Goal: Book appointment/travel/reservation

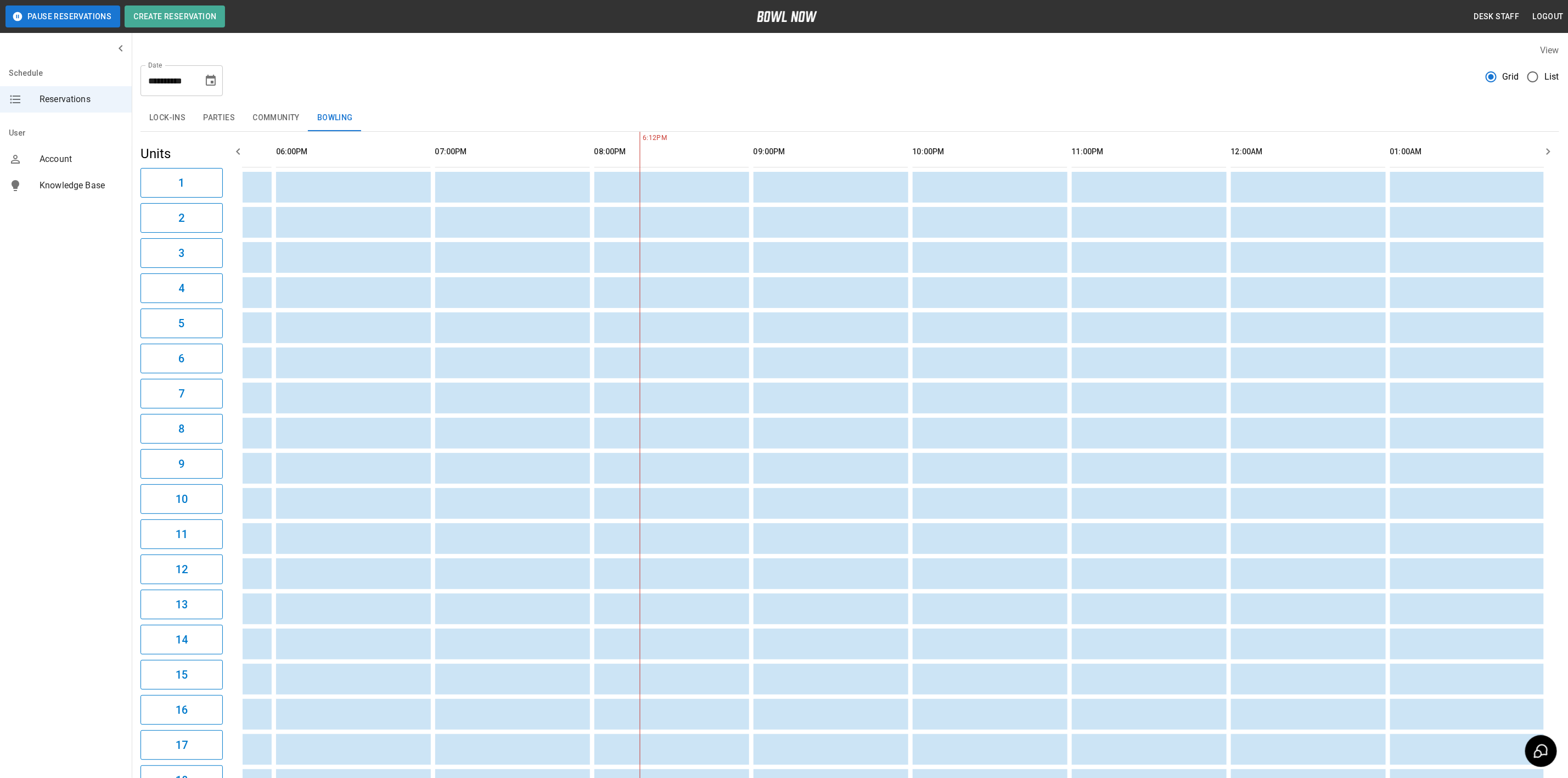
click at [204, 82] on icon "Choose date, selected date is Sep 2, 2025" at bounding box center [210, 81] width 13 height 13
click at [182, 153] on button "4" at bounding box center [189, 159] width 20 height 20
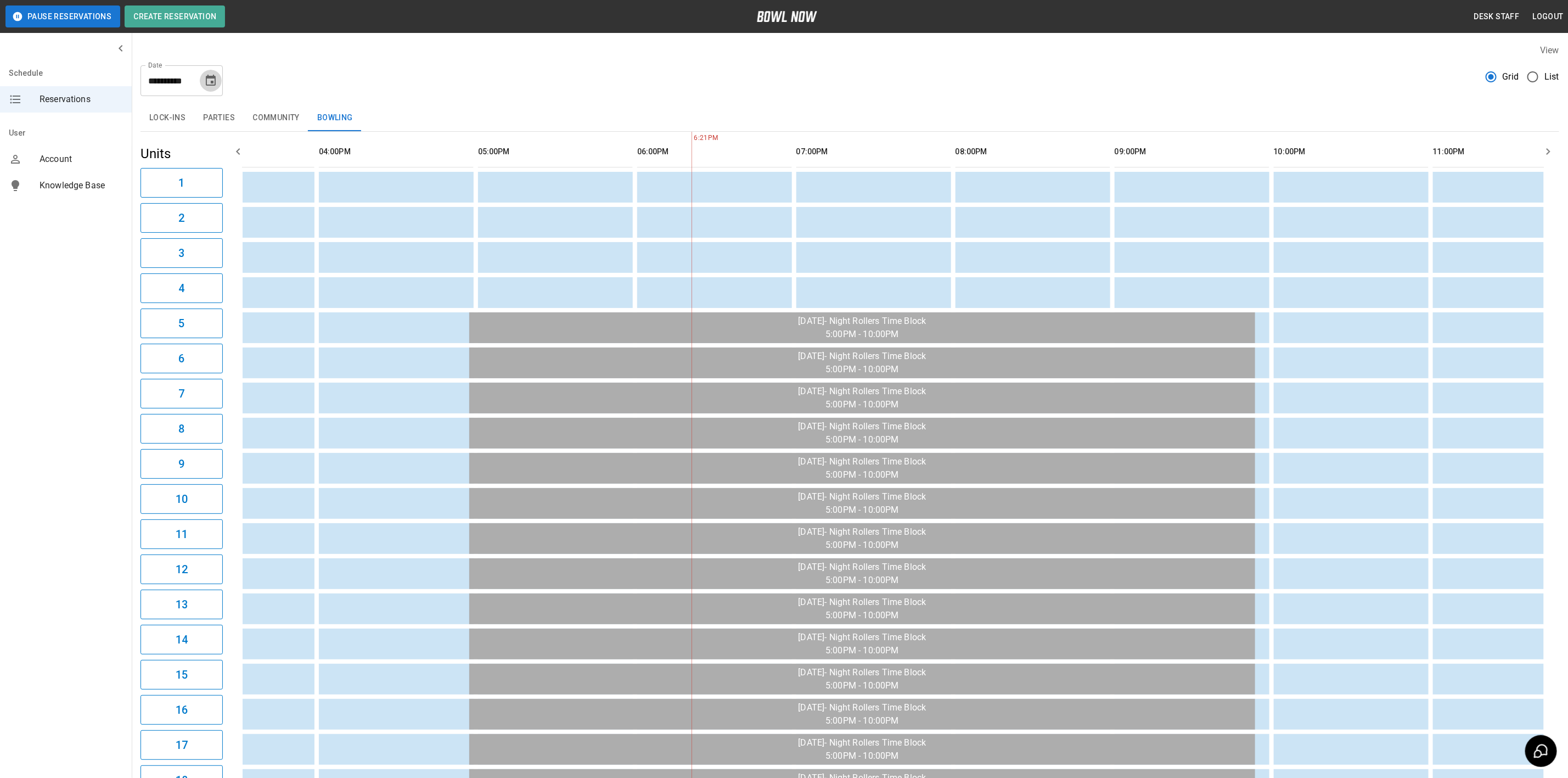
click at [211, 84] on icon "Choose date, selected date is Sep 4, 2025" at bounding box center [210, 80] width 10 height 11
click at [123, 176] on button "8" at bounding box center [124, 180] width 20 height 20
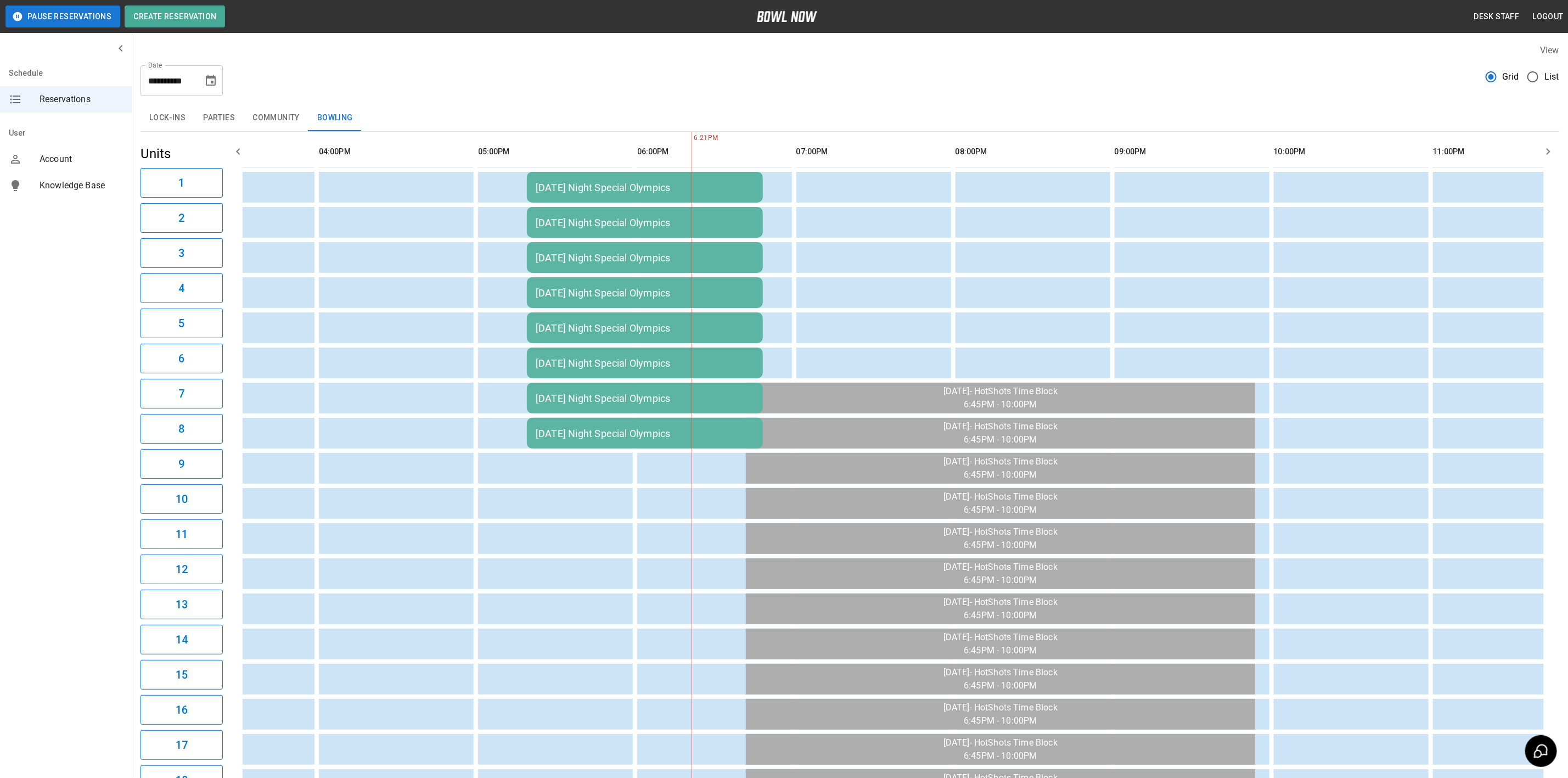
click at [225, 66] on div "**********" at bounding box center [850, 75] width 1419 height 39
drag, startPoint x: 199, startPoint y: 86, endPoint x: 341, endPoint y: 195, distance: 179.0
click at [199, 86] on div "**********" at bounding box center [182, 80] width 82 height 31
click at [218, 89] on div "**********" at bounding box center [182, 80] width 82 height 31
click at [212, 82] on icon "Choose date, selected date is Sep 8, 2025" at bounding box center [210, 80] width 10 height 11
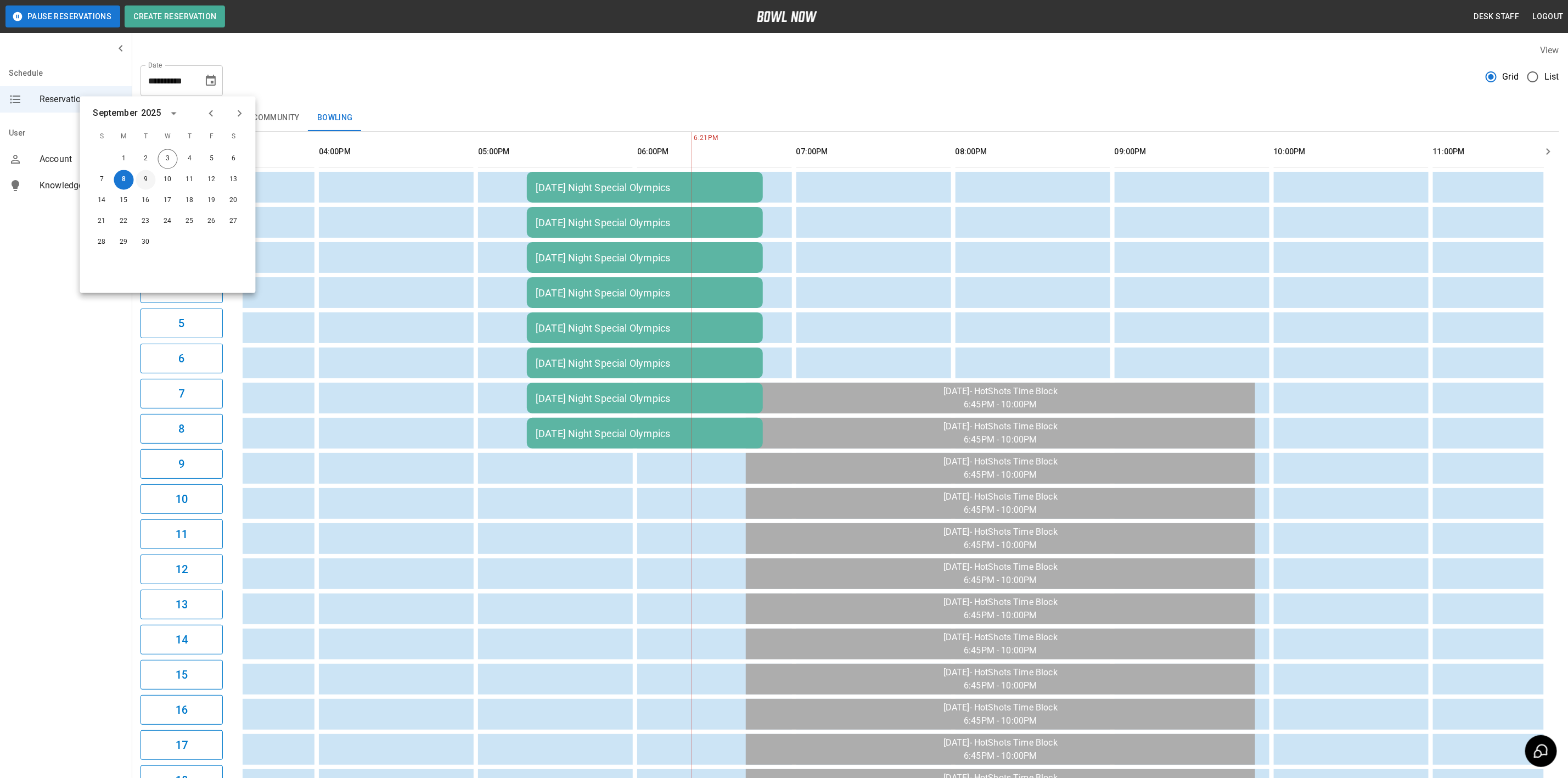
drag, startPoint x: 139, startPoint y: 180, endPoint x: 186, endPoint y: 35, distance: 152.4
click at [139, 180] on button "9" at bounding box center [146, 180] width 20 height 20
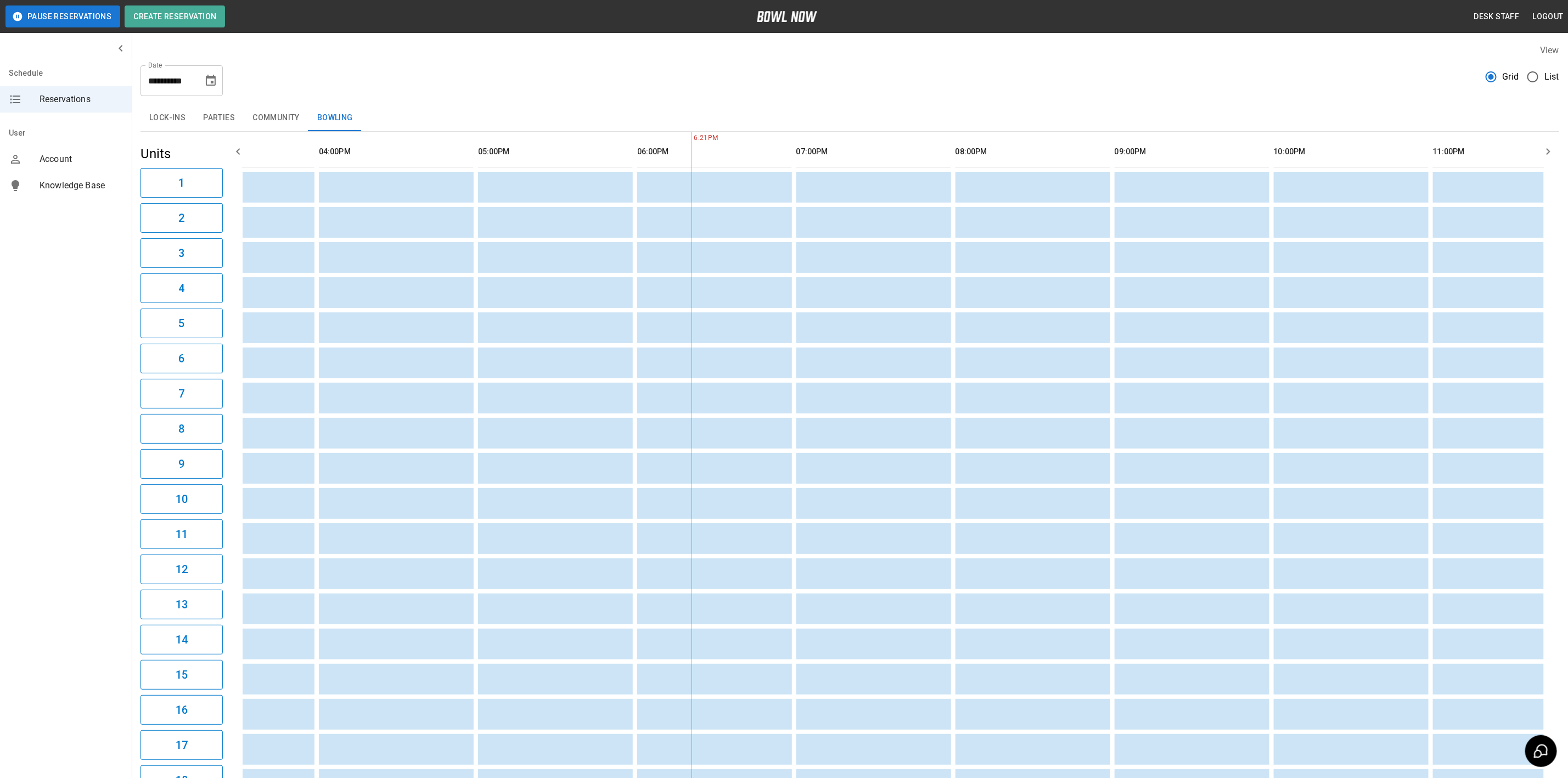
click at [199, 73] on div "**********" at bounding box center [182, 80] width 82 height 31
click at [208, 83] on icon "Choose date, selected date is Sep 9, 2025" at bounding box center [210, 81] width 13 height 13
click at [165, 177] on button "10" at bounding box center [167, 180] width 20 height 20
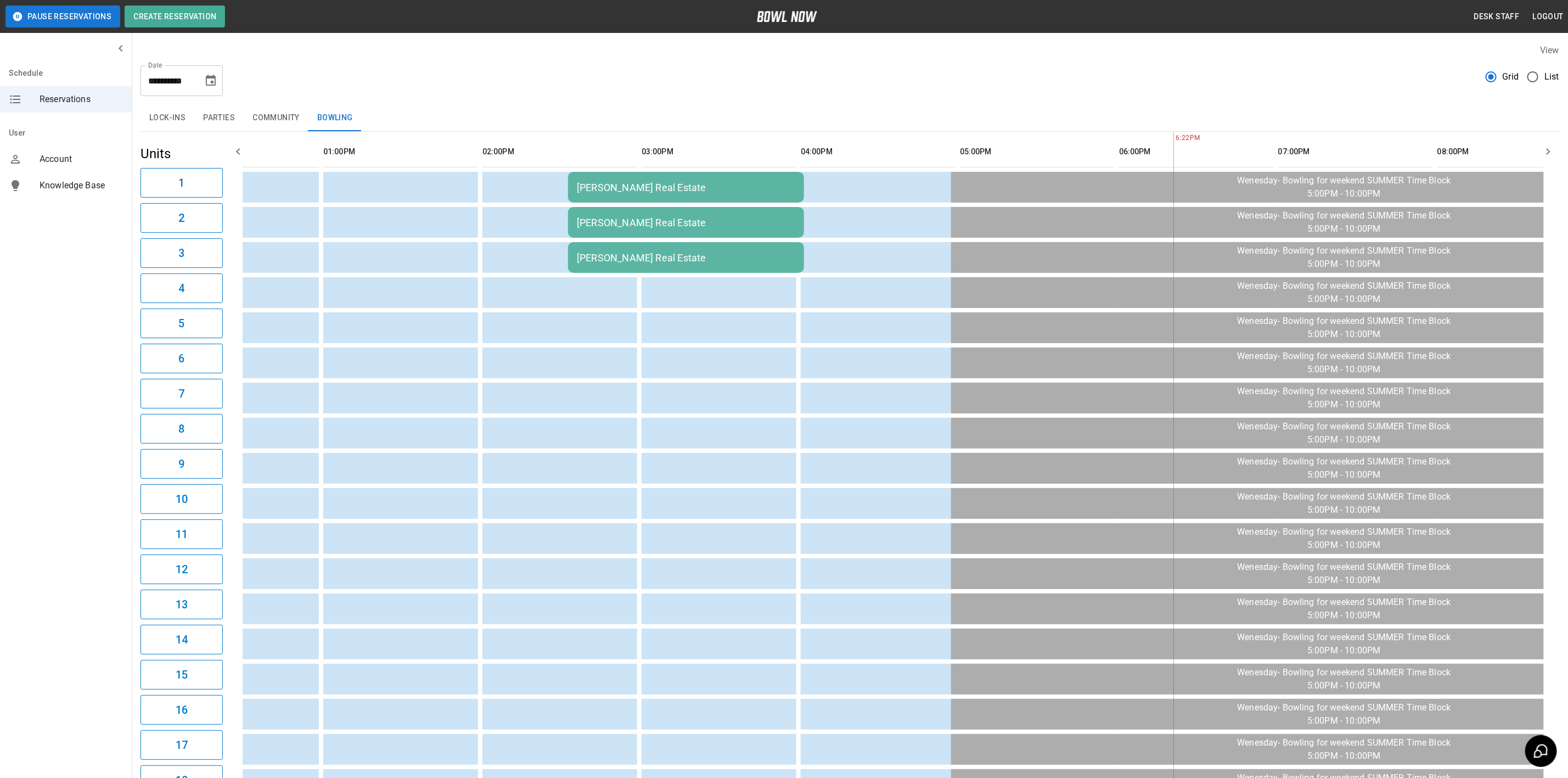
click at [208, 82] on icon "Choose date, selected date is Sep 10, 2025" at bounding box center [210, 81] width 13 height 13
click at [190, 182] on button "11" at bounding box center [189, 180] width 20 height 20
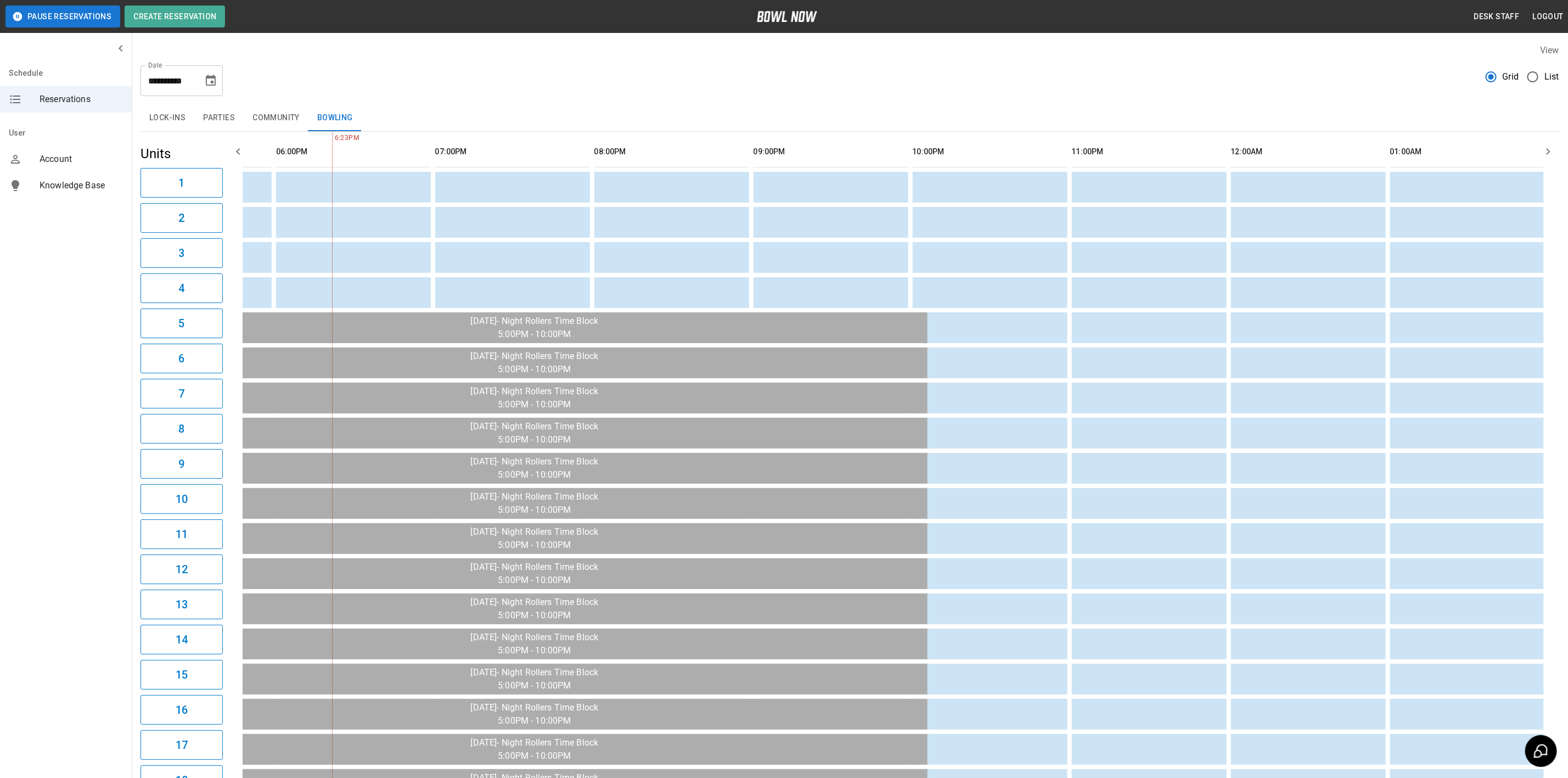
click at [200, 78] on button "Choose date, selected date is Sep 11, 2025" at bounding box center [210, 81] width 22 height 22
click at [211, 175] on button "12" at bounding box center [211, 180] width 20 height 20
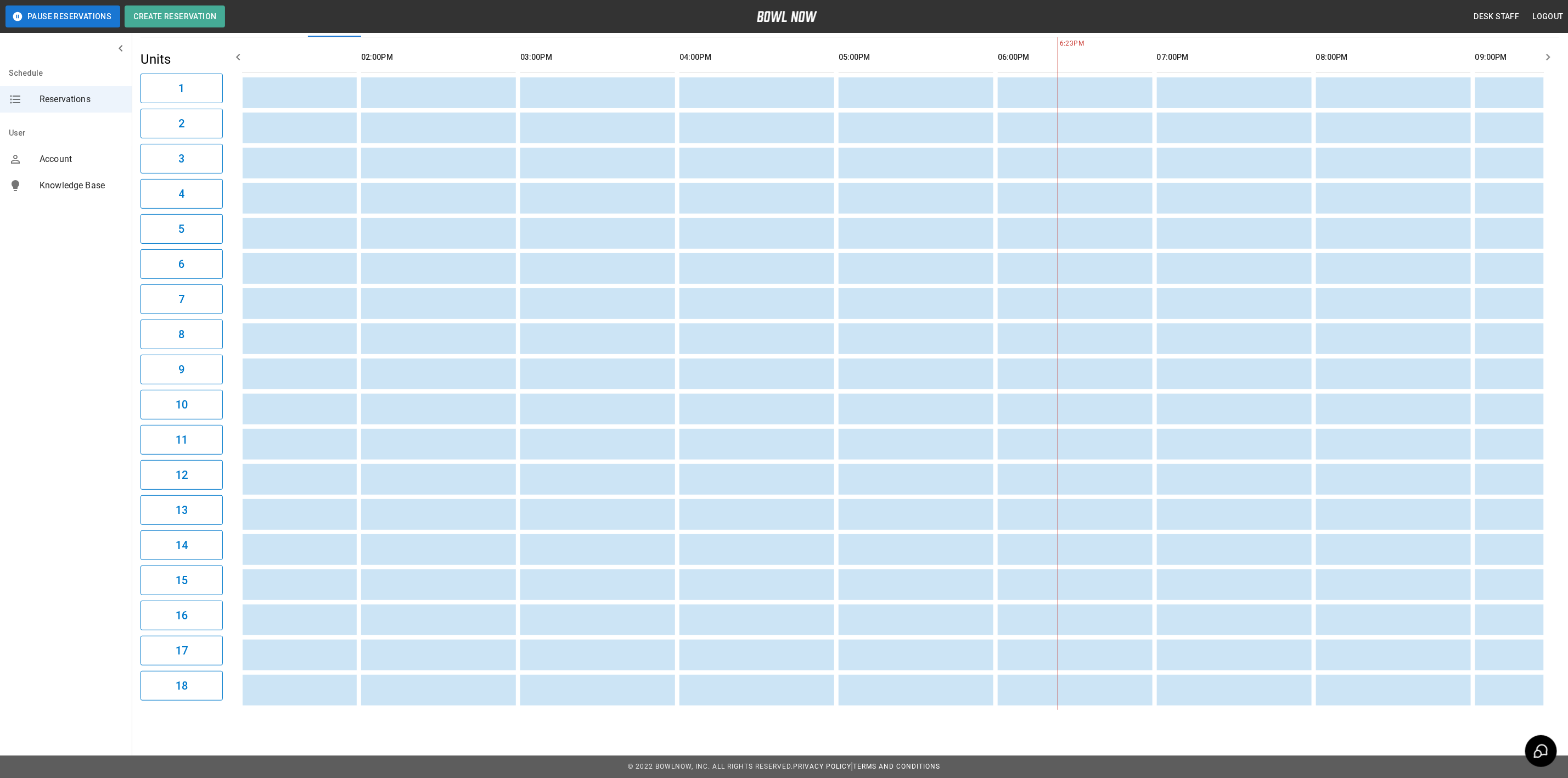
scroll to position [0, 508]
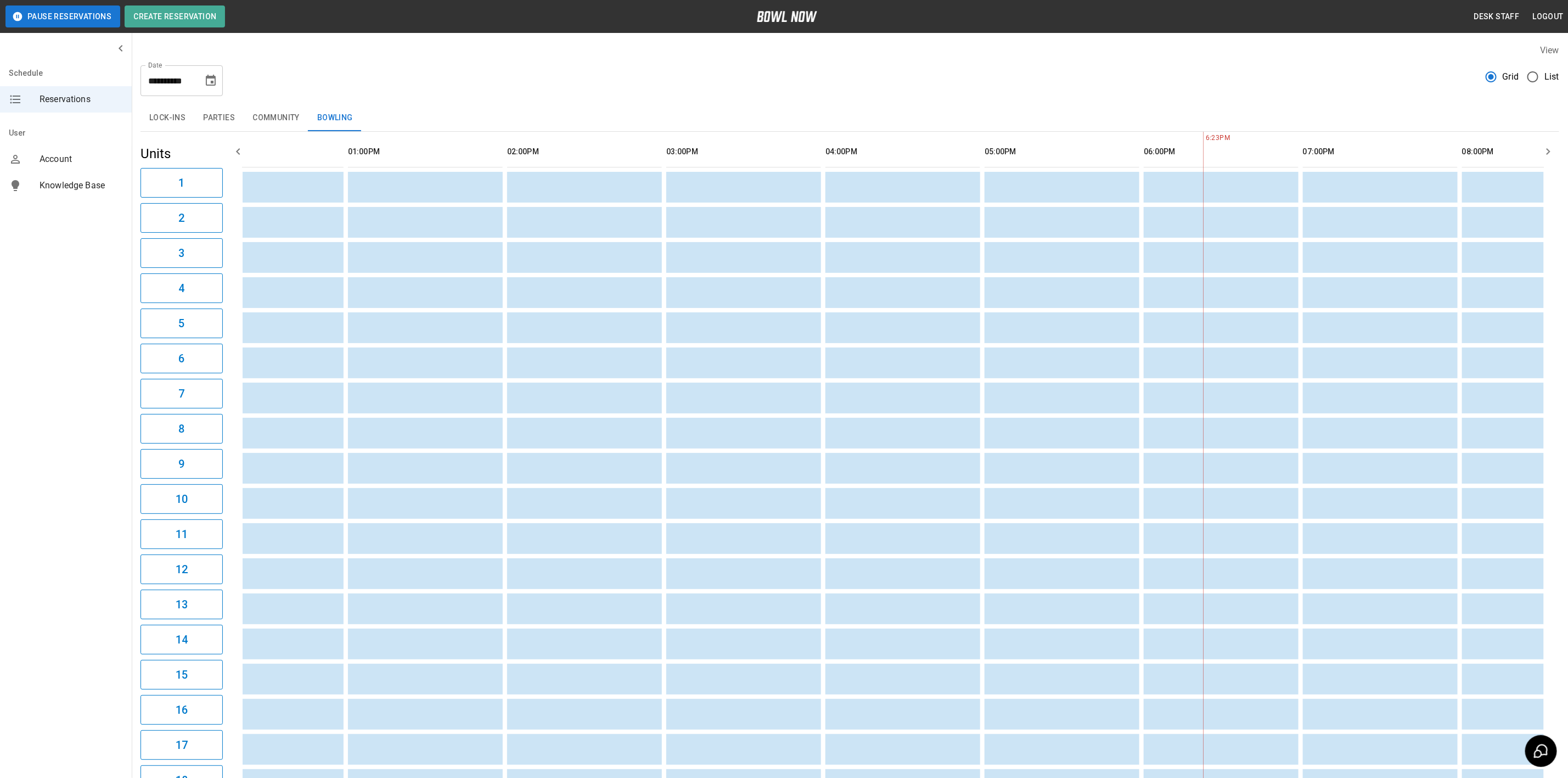
click at [204, 86] on icon "Choose date, selected date is Sep 12, 2025" at bounding box center [210, 81] width 13 height 13
click at [127, 196] on button "15" at bounding box center [124, 201] width 20 height 20
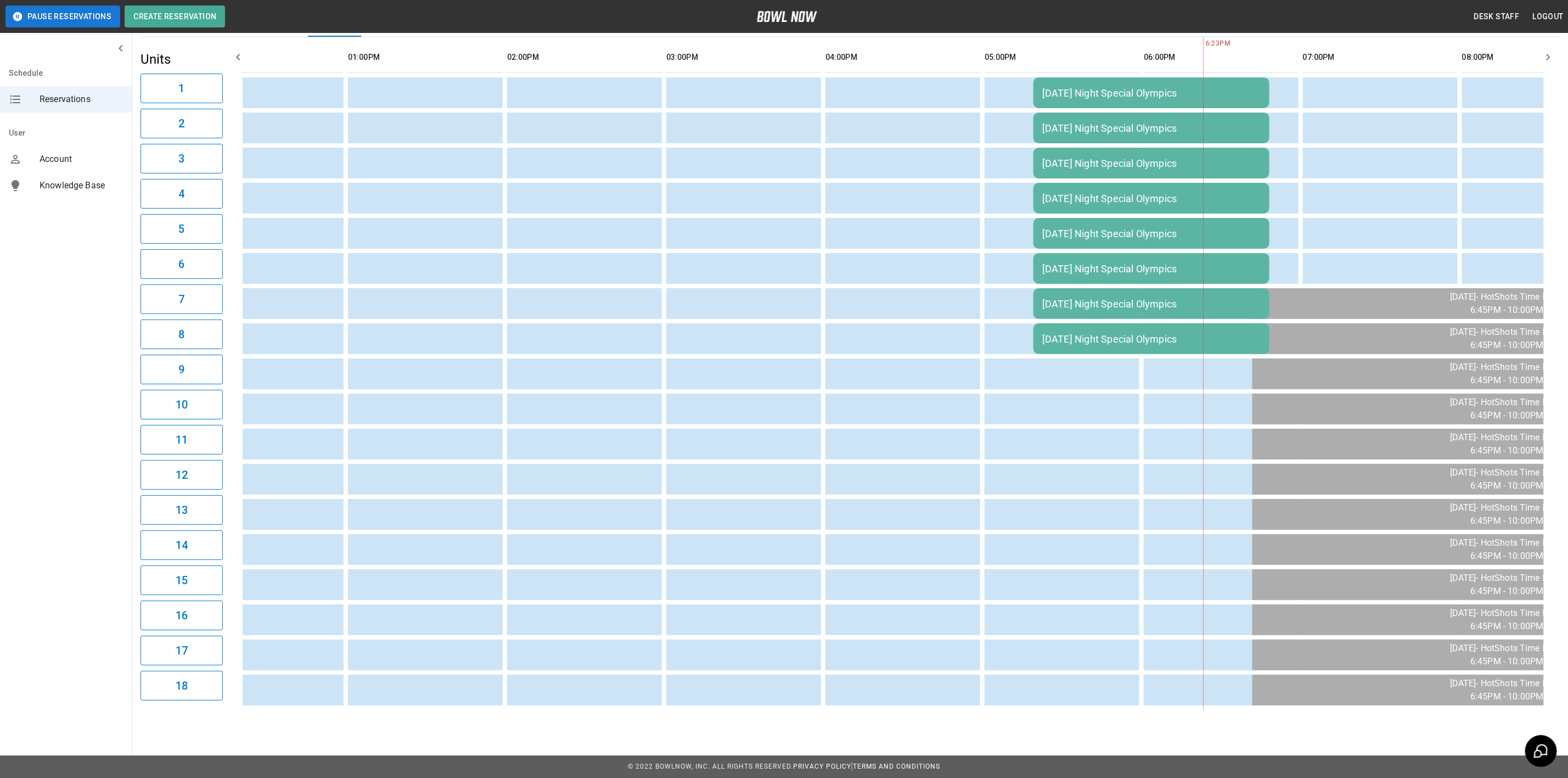
click at [859, 696] on table "[DATE] Night Special Olympics [DATE] Night Special Olympics [DATE] Night Specia…" at bounding box center [1072, 374] width 2729 height 673
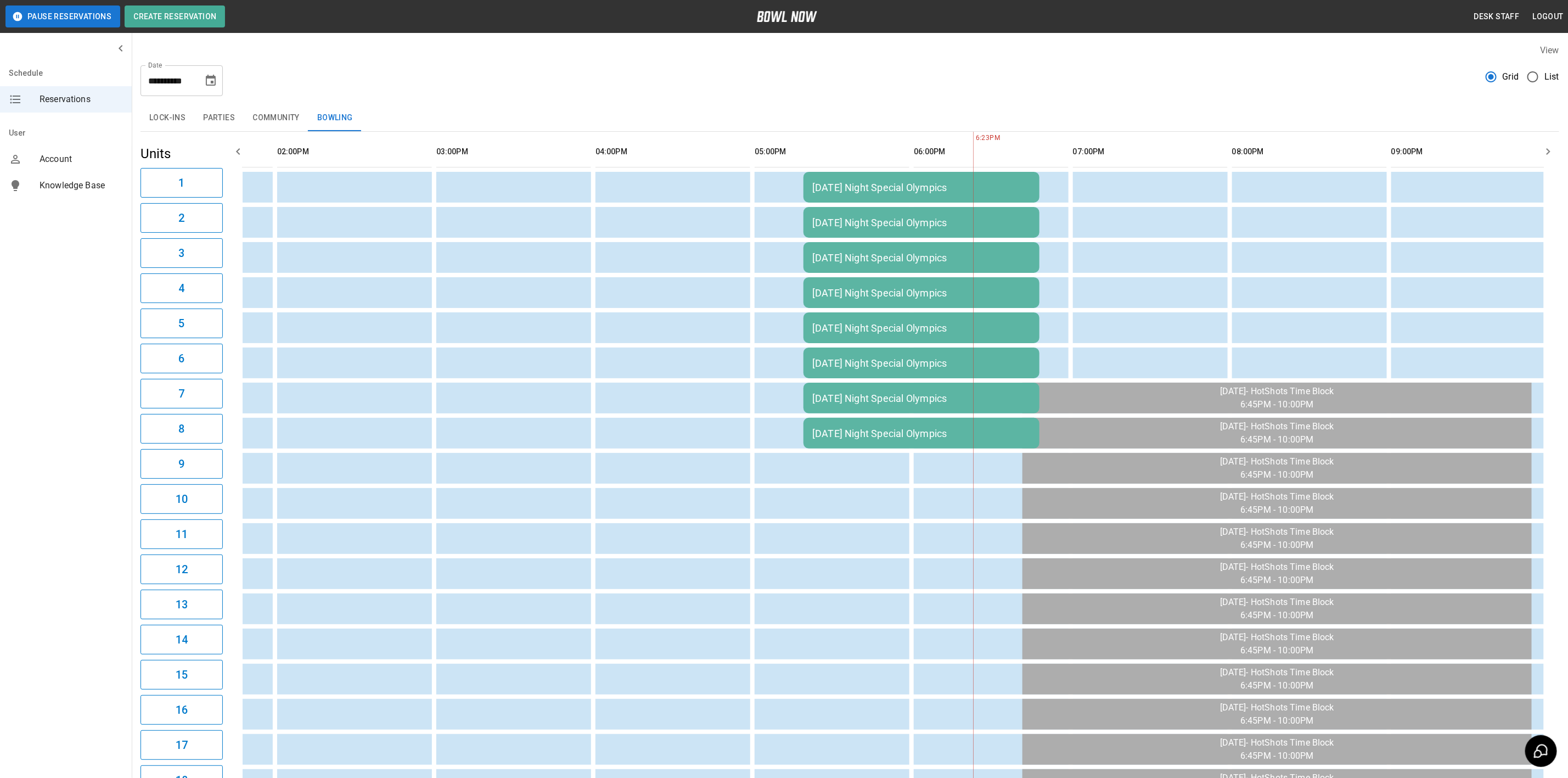
click at [203, 82] on button "Choose date, selected date is Sep 15, 2025" at bounding box center [210, 81] width 22 height 22
click at [146, 203] on button "16" at bounding box center [146, 201] width 20 height 20
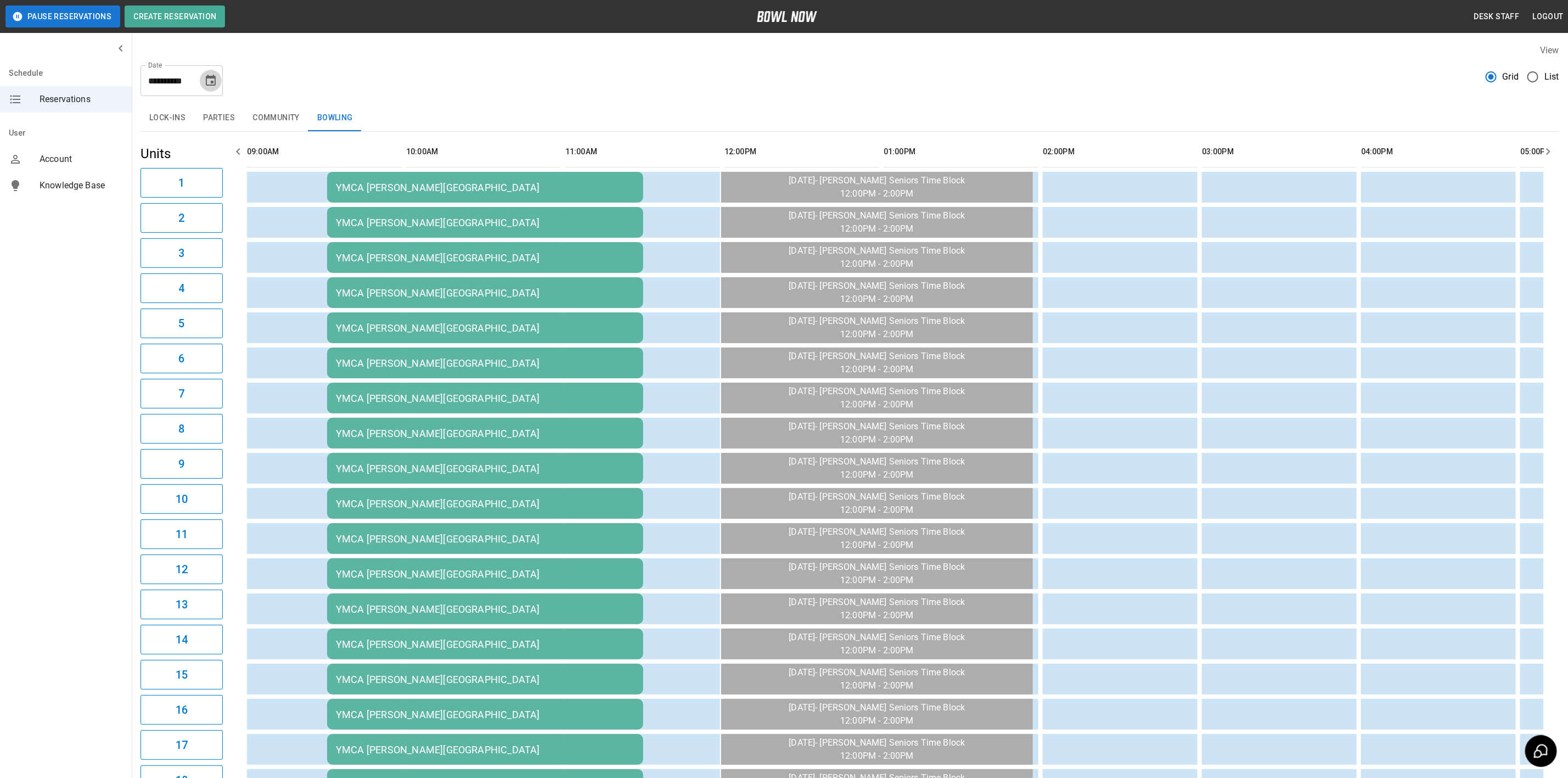
click at [211, 75] on icon "Choose date, selected date is Sep 16, 2025" at bounding box center [210, 81] width 13 height 13
drag, startPoint x: 165, startPoint y: 203, endPoint x: 238, endPoint y: 262, distance: 93.9
click at [165, 203] on button "17" at bounding box center [167, 201] width 20 height 20
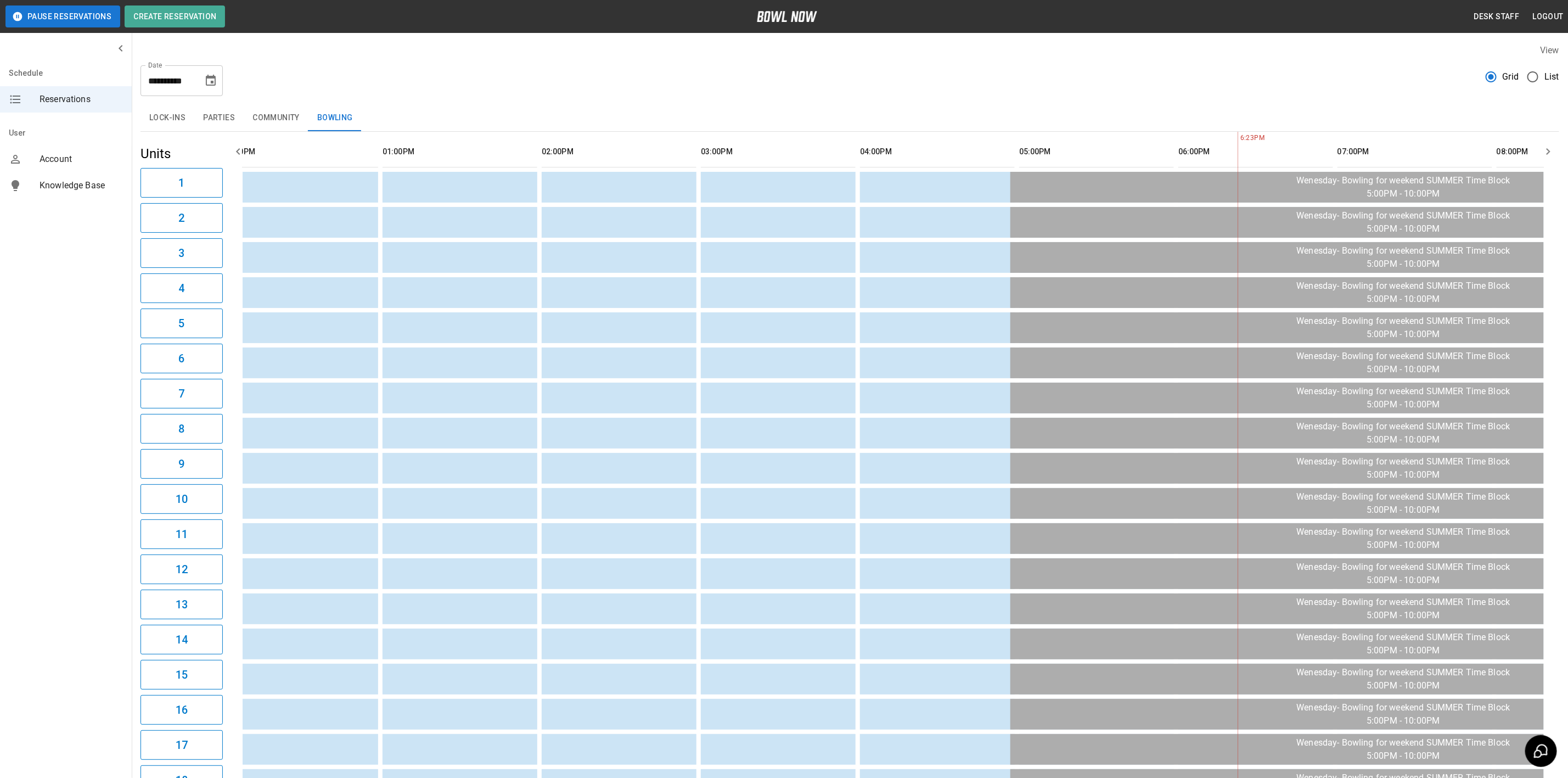
click at [210, 80] on icon "Choose date, selected date is Sep 17, 2025" at bounding box center [210, 81] width 13 height 13
click at [188, 210] on button "18" at bounding box center [189, 201] width 20 height 20
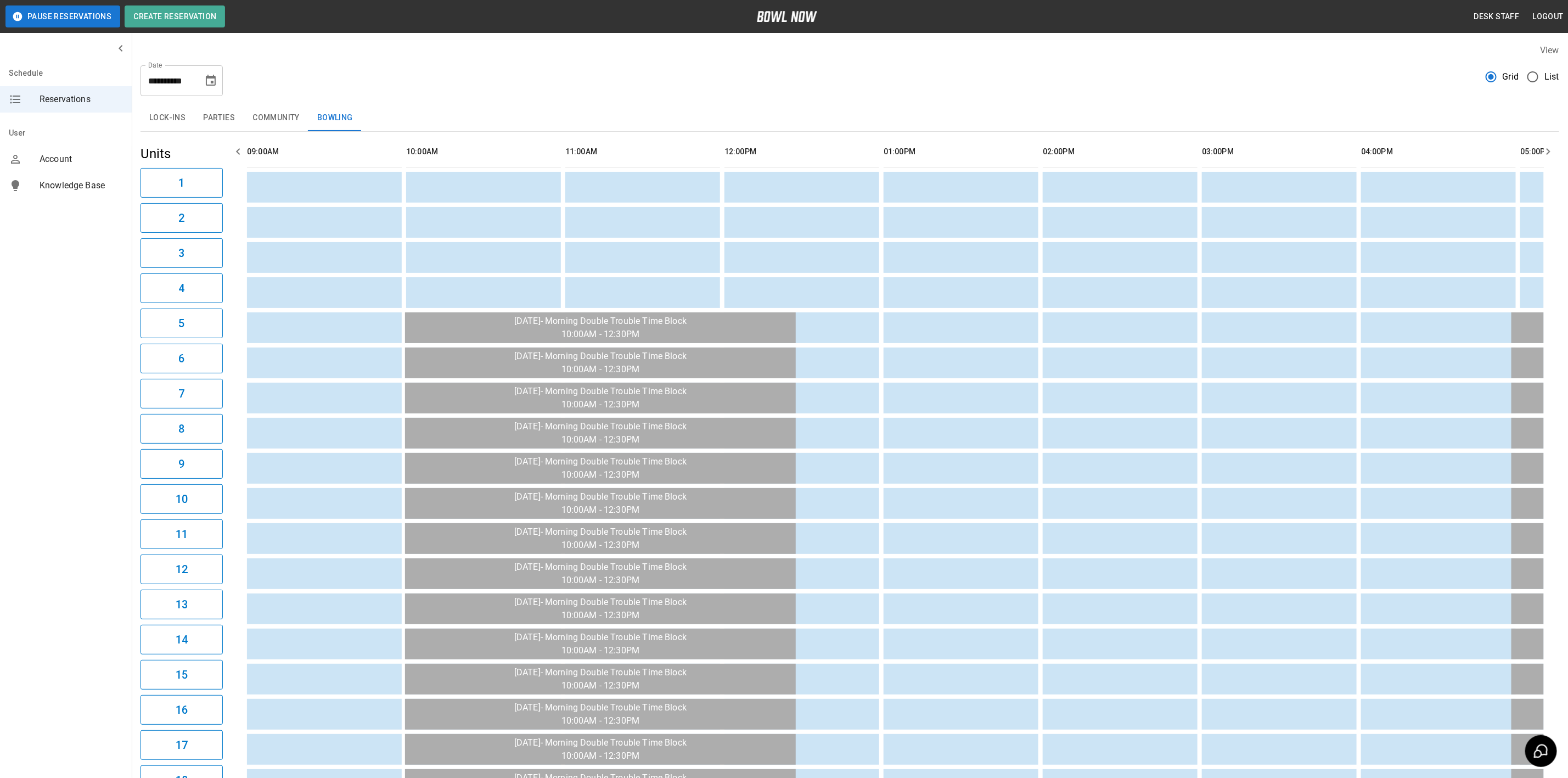
click at [206, 86] on icon "Choose date, selected date is Sep 18, 2025" at bounding box center [210, 81] width 13 height 13
click at [215, 203] on button "19" at bounding box center [211, 201] width 20 height 20
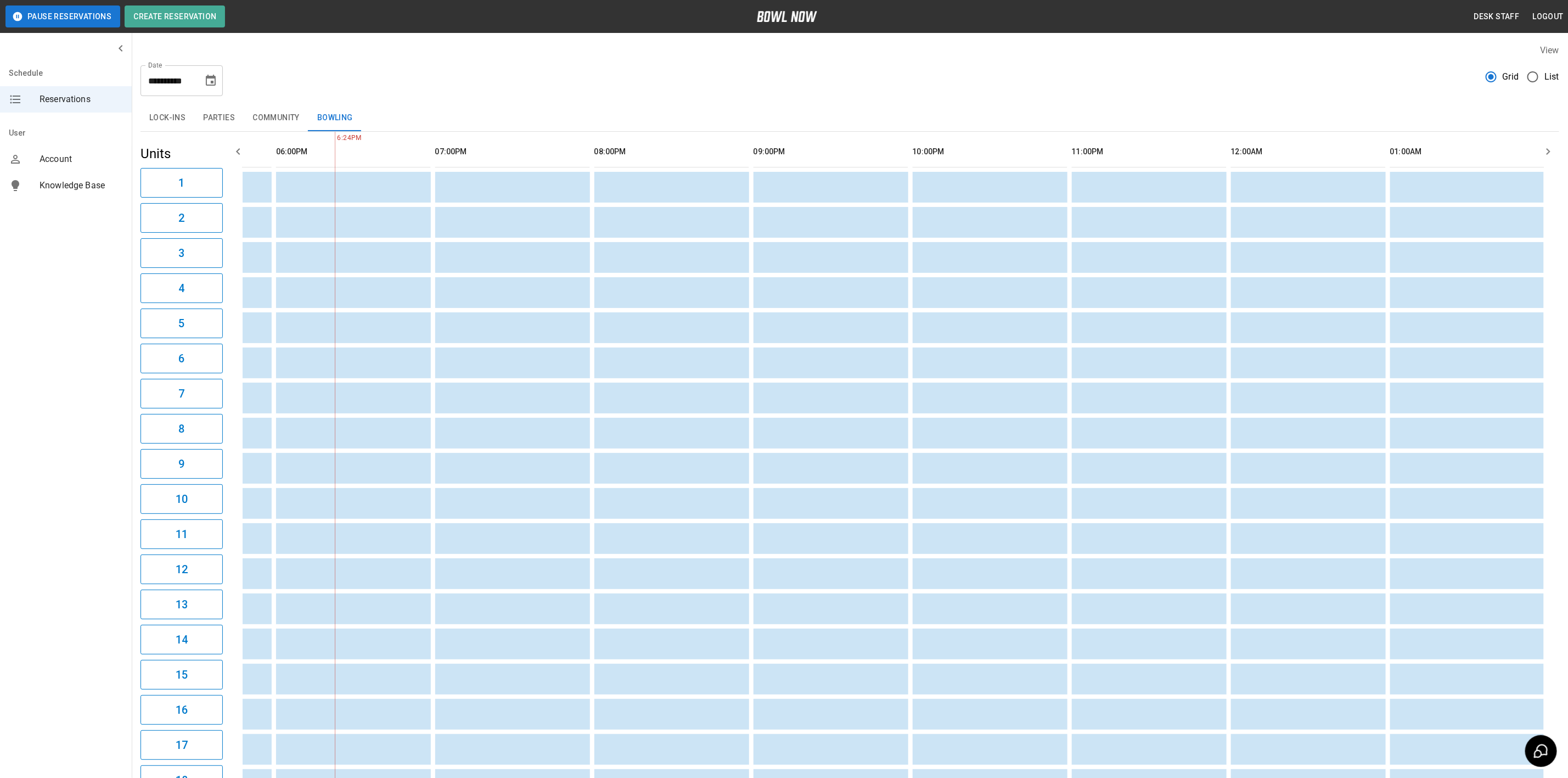
click at [211, 71] on button "Choose date, selected date is Sep 19, 2025" at bounding box center [210, 81] width 22 height 22
click at [121, 225] on button "22" at bounding box center [124, 222] width 20 height 20
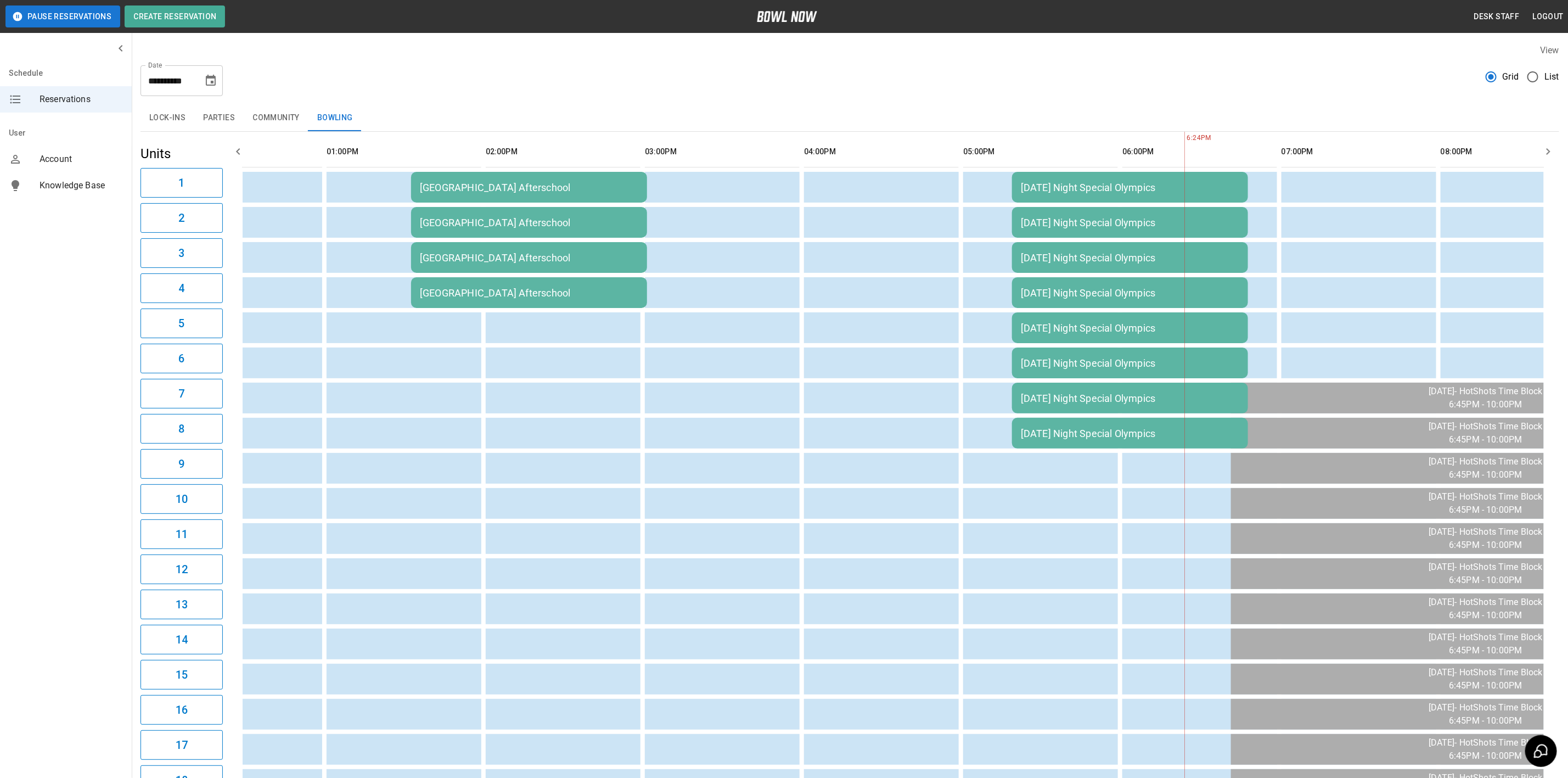
click at [208, 93] on div "**********" at bounding box center [182, 80] width 82 height 31
click at [208, 88] on button "Choose date, selected date is Sep 22, 2025" at bounding box center [210, 81] width 22 height 22
click at [142, 226] on button "23" at bounding box center [146, 222] width 20 height 20
type input "**********"
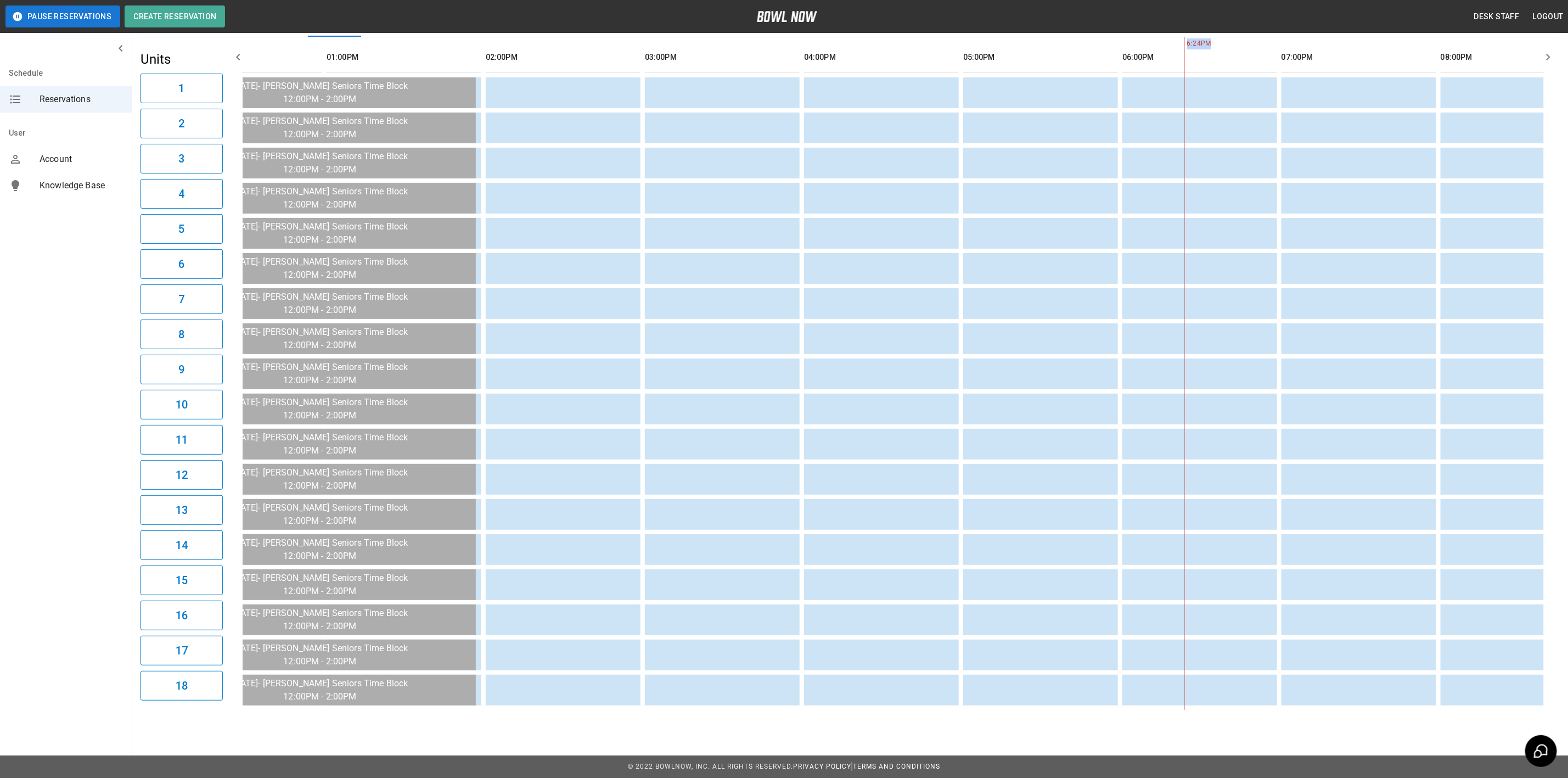
drag, startPoint x: 683, startPoint y: 694, endPoint x: 641, endPoint y: 709, distance: 44.6
click at [641, 709] on div "6:24PM" at bounding box center [894, 374] width 1301 height 673
